Goal: Task Accomplishment & Management: Use online tool/utility

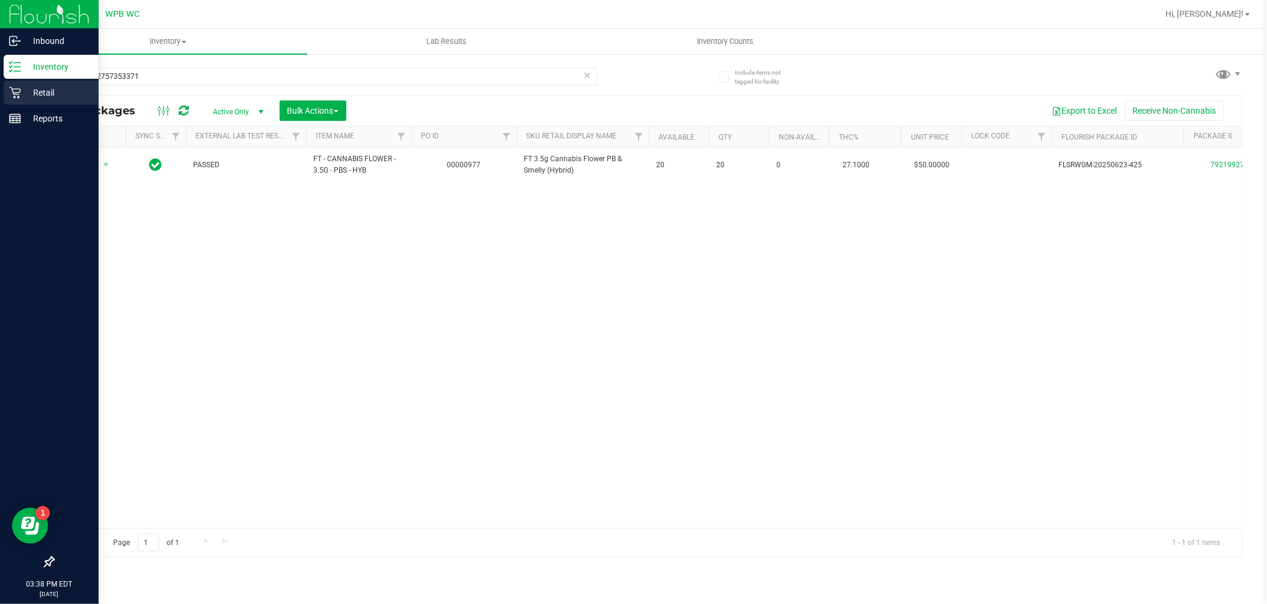
click at [45, 93] on p "Retail" at bounding box center [57, 92] width 72 height 14
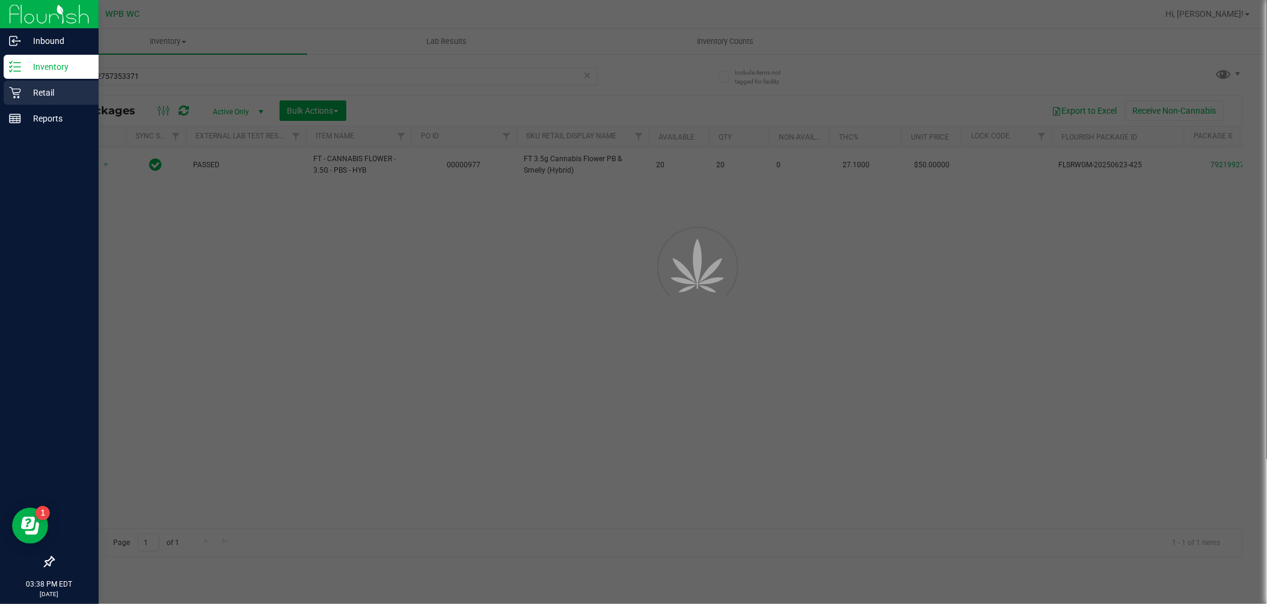
click at [45, 93] on p "Retail" at bounding box center [57, 92] width 72 height 14
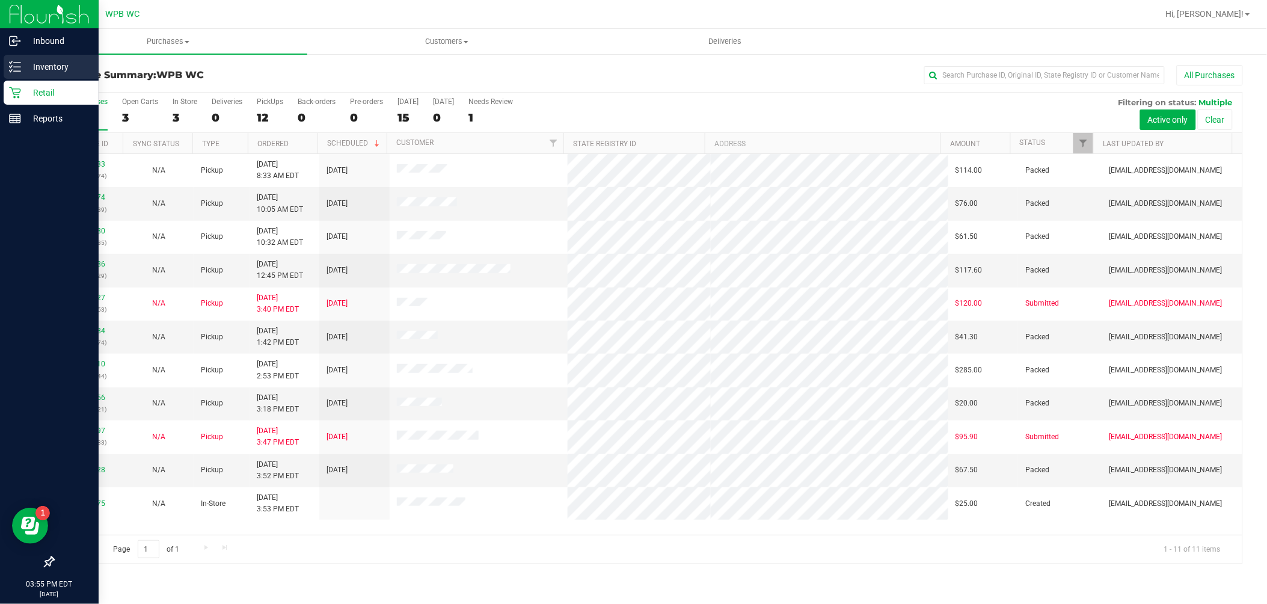
click at [9, 61] on icon at bounding box center [15, 67] width 12 height 12
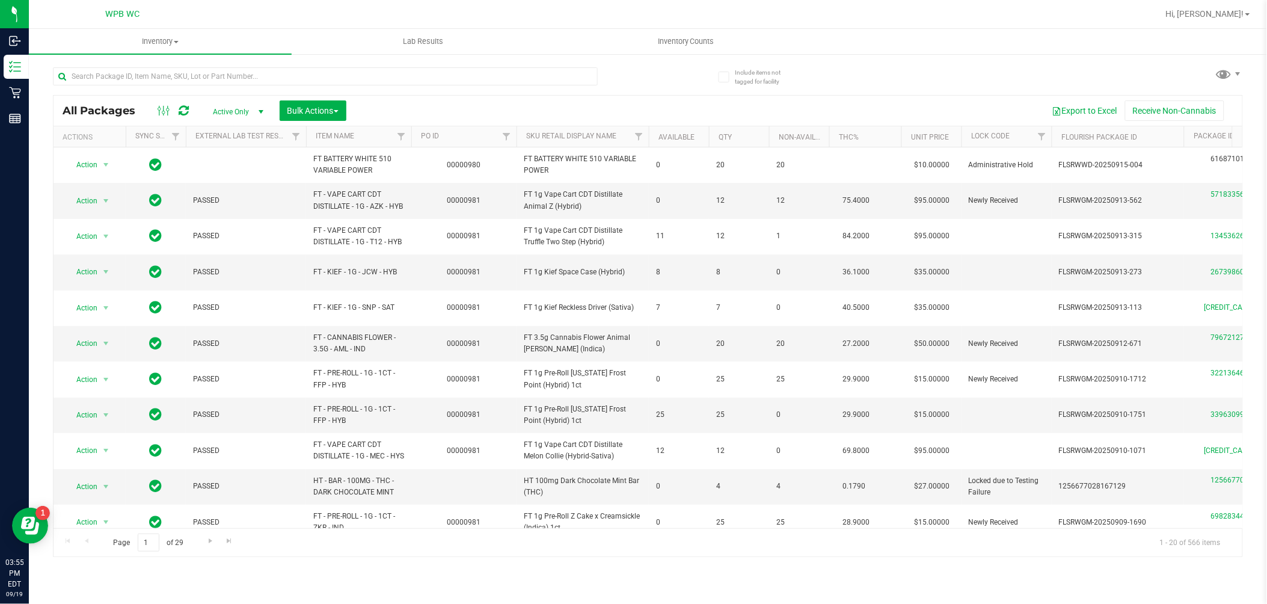
click at [199, 66] on div at bounding box center [350, 76] width 595 height 38
click at [203, 71] on input "text" at bounding box center [325, 76] width 545 height 18
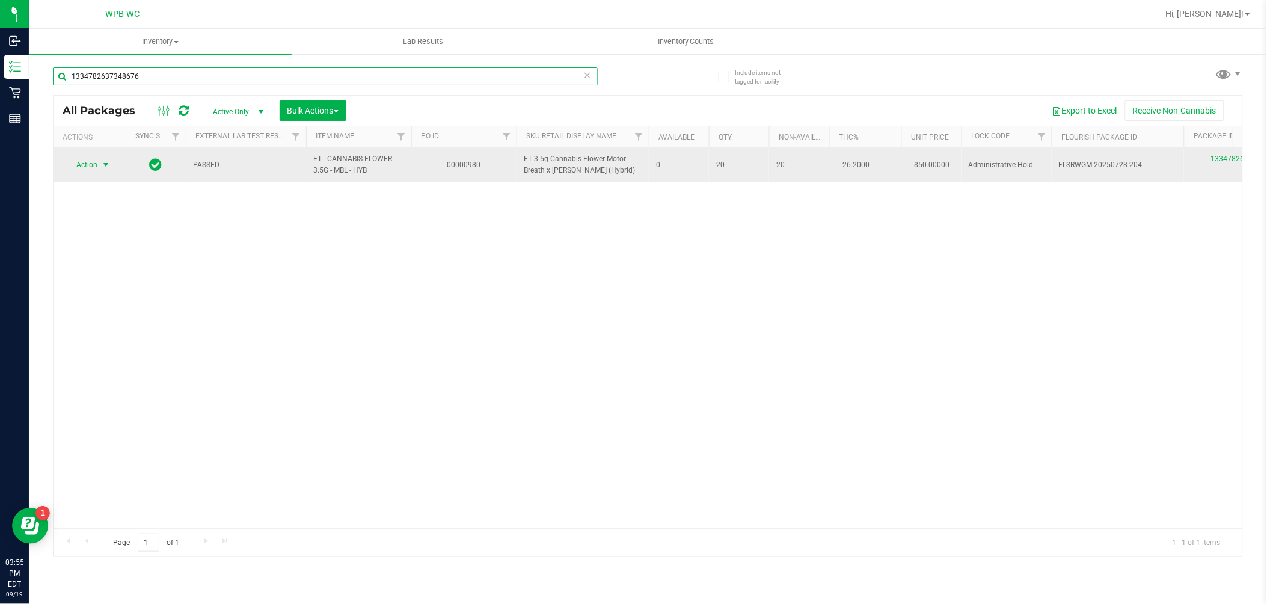
type input "1334782637348676"
click at [91, 170] on span "Action" at bounding box center [82, 164] width 32 height 17
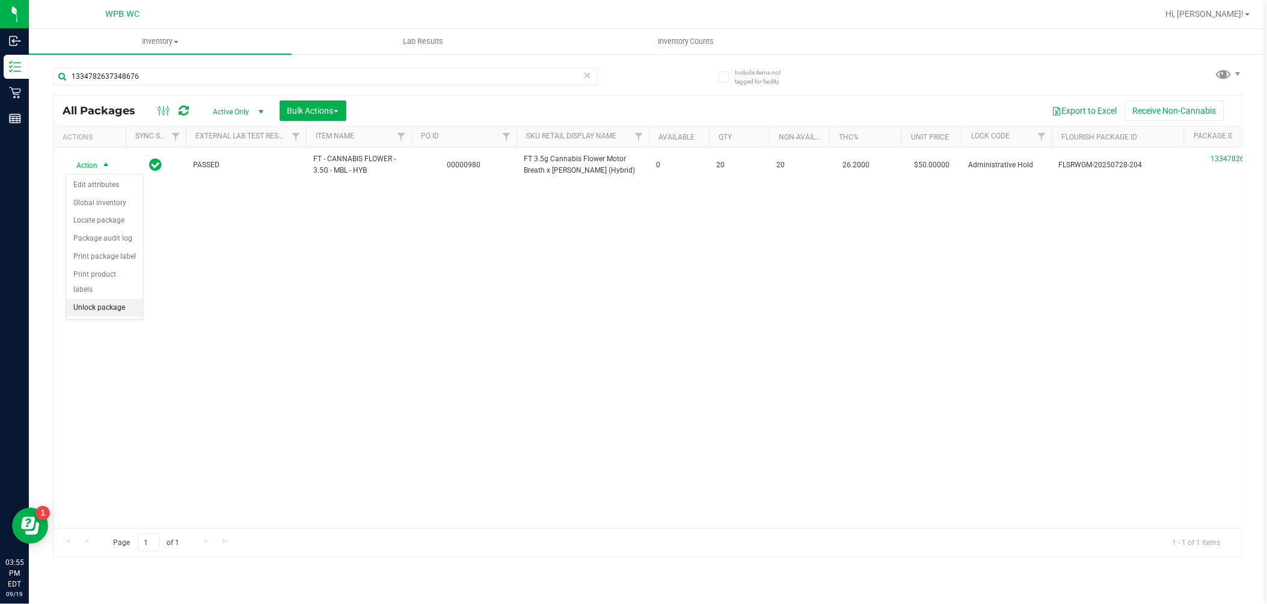
click at [102, 308] on li "Unlock package" at bounding box center [104, 308] width 77 height 18
